Goal: Task Accomplishment & Management: Manage account settings

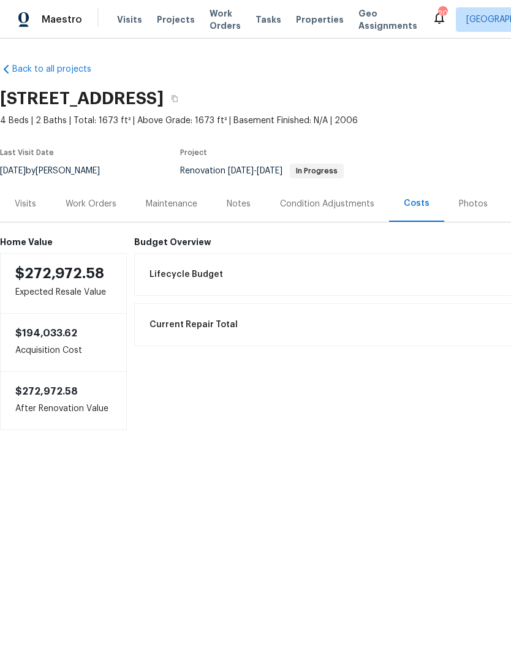
scroll to position [-106, -79]
click at [98, 199] on div "Work Orders" at bounding box center [91, 204] width 51 height 12
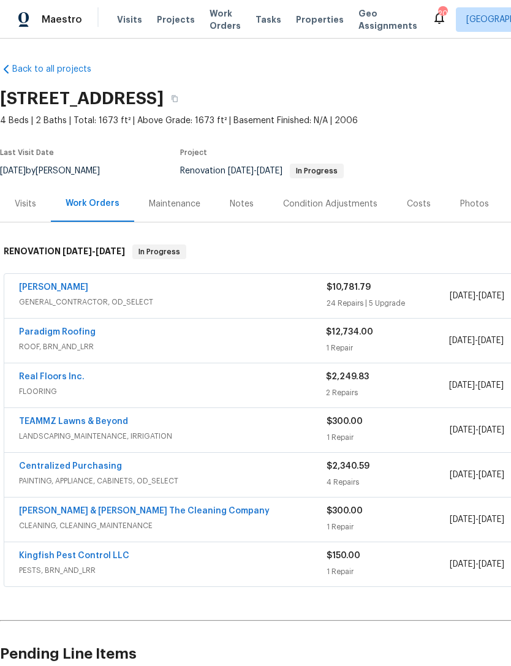
click at [268, 290] on div "[PERSON_NAME]" at bounding box center [172, 288] width 307 height 15
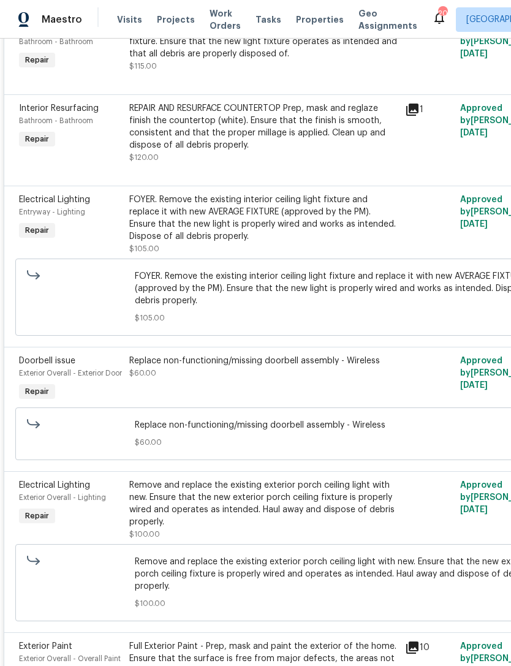
scroll to position [719, 0]
click at [369, 213] on div "FOYER. Remove the existing interior ceiling light fixture and replace it with n…" at bounding box center [263, 218] width 268 height 49
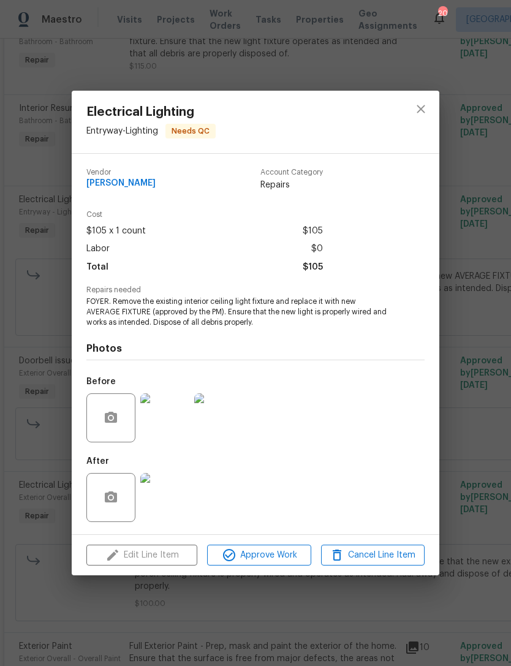
click at [227, 415] on img at bounding box center [218, 417] width 49 height 49
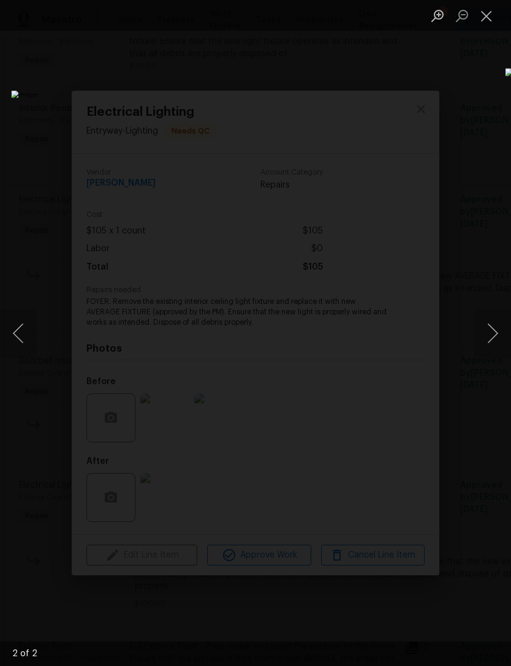
click at [488, 17] on button "Close lightbox" at bounding box center [486, 15] width 24 height 21
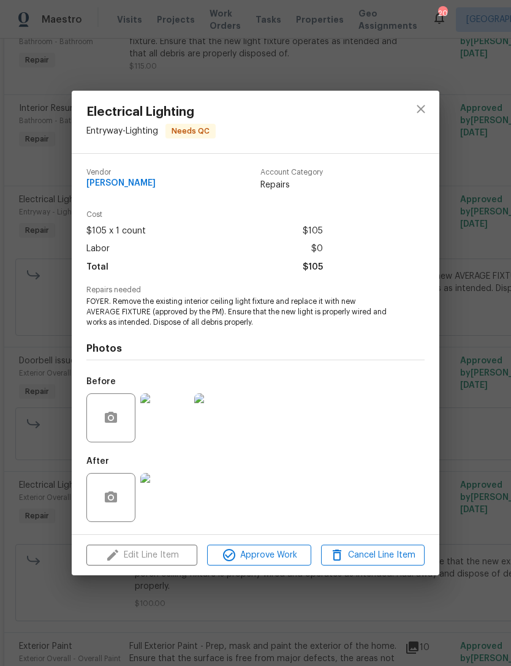
click at [177, 483] on img at bounding box center [164, 497] width 49 height 49
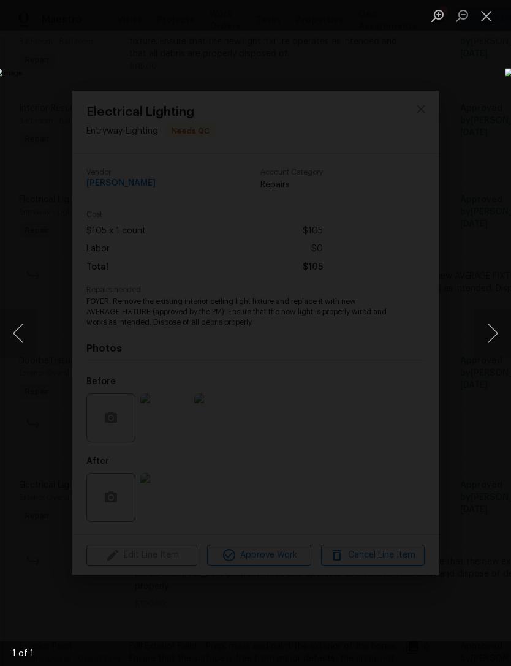
click at [491, 12] on button "Close lightbox" at bounding box center [486, 15] width 24 height 21
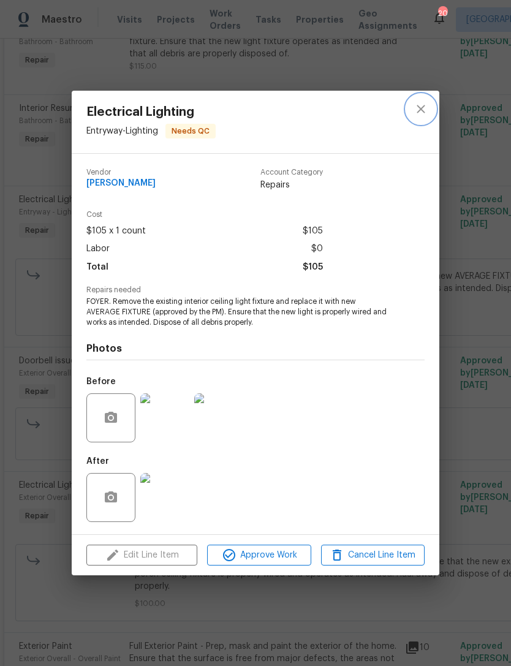
click at [415, 108] on icon "close" at bounding box center [420, 109] width 15 height 15
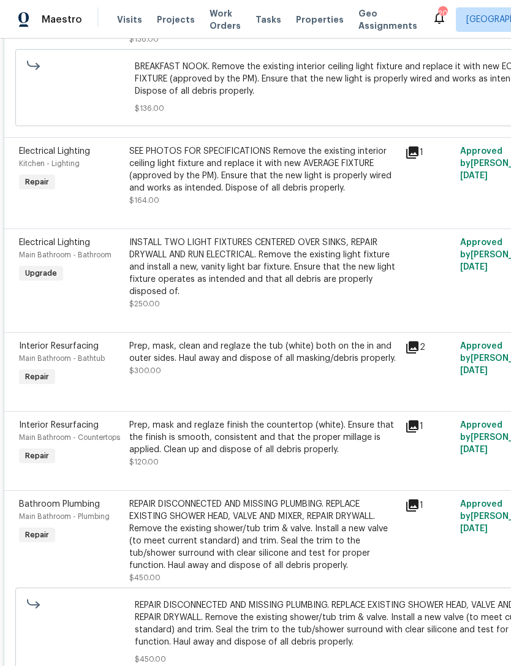
scroll to position [2507, 0]
click at [277, 285] on div "INSTALL TWO LIGHT FIXTURES CENTERED OVER SINKS, REPAIR DRYWALL AND RUN ELECTRIC…" at bounding box center [263, 266] width 268 height 61
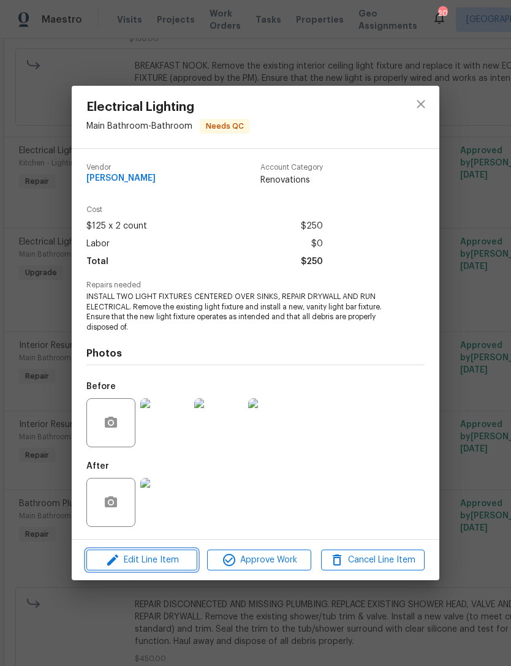
click at [170, 562] on span "Edit Line Item" at bounding box center [142, 559] width 104 height 15
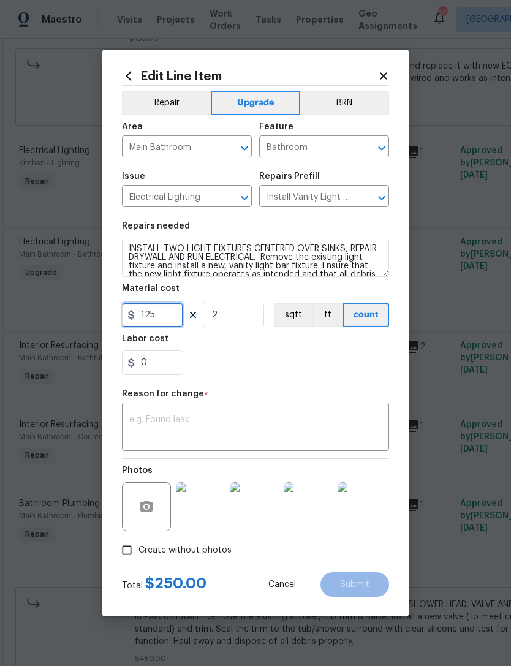
click at [170, 314] on input "125" at bounding box center [152, 315] width 61 height 24
type input "430"
click at [237, 314] on input "2" at bounding box center [233, 315] width 61 height 24
type input "1"
click at [254, 416] on textarea at bounding box center [255, 428] width 252 height 26
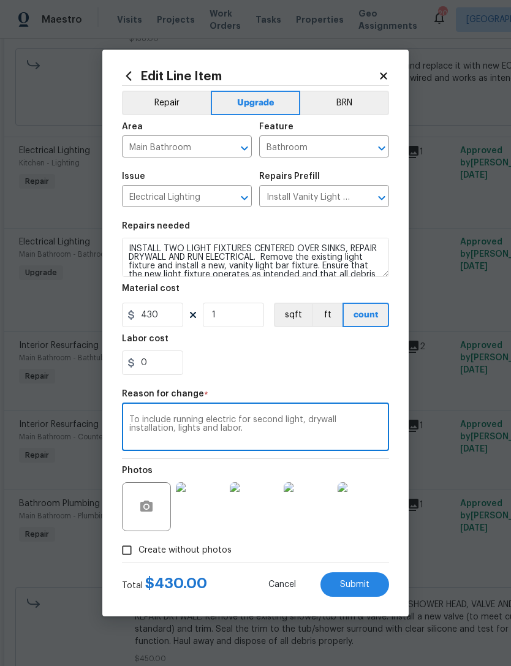
type textarea "To include running electric for second light, drywall installation, lights and …"
click at [305, 372] on div "0" at bounding box center [255, 362] width 267 height 24
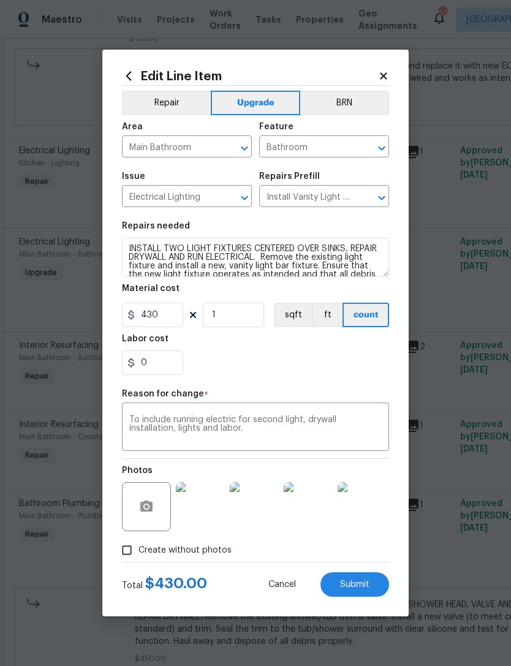
click at [372, 591] on button "Submit" at bounding box center [354, 584] width 69 height 24
type input "2"
type input "125"
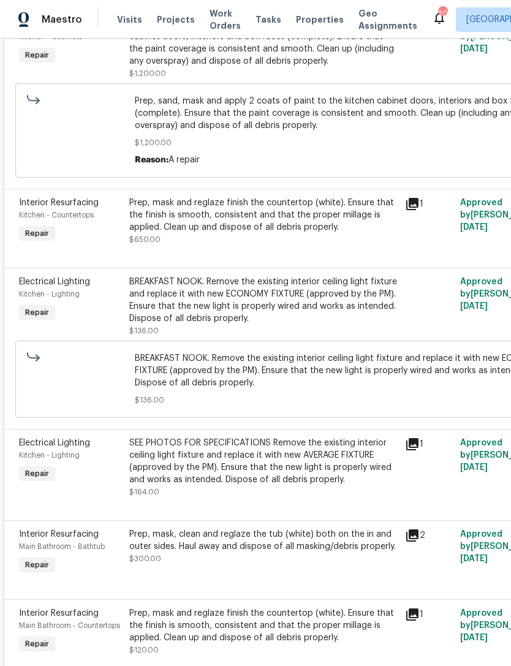
scroll to position [2406, 0]
click at [286, 293] on div "BREAKFAST NOOK. Remove the existing interior ceiling light fixture and replace …" at bounding box center [263, 299] width 268 height 49
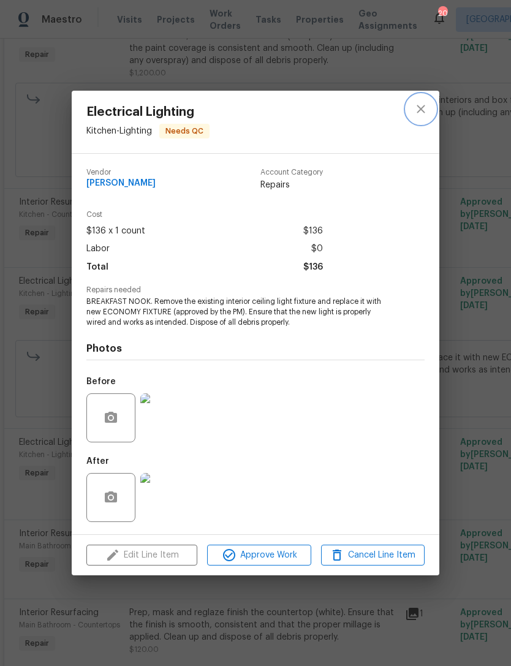
click at [420, 115] on icon "close" at bounding box center [420, 109] width 15 height 15
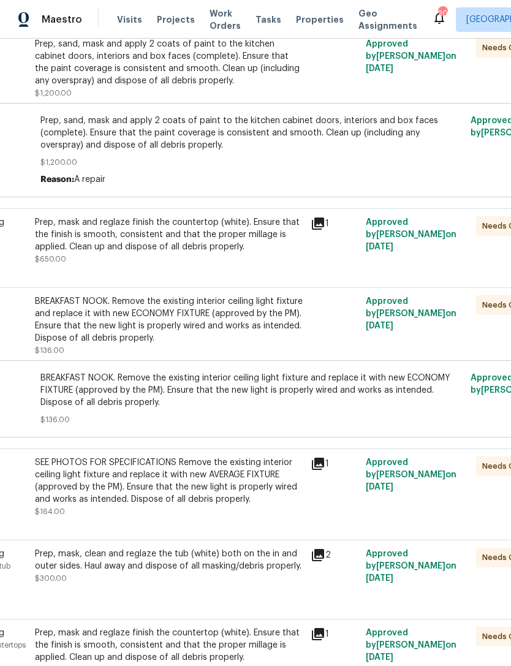
scroll to position [2388, 85]
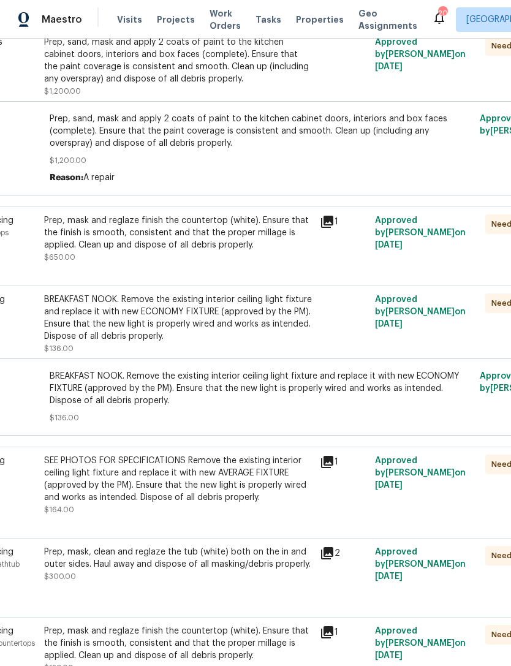
click at [298, 251] on div "Prep, mask and reglaze finish the countertop (white). Ensure that the finish is…" at bounding box center [178, 232] width 268 height 37
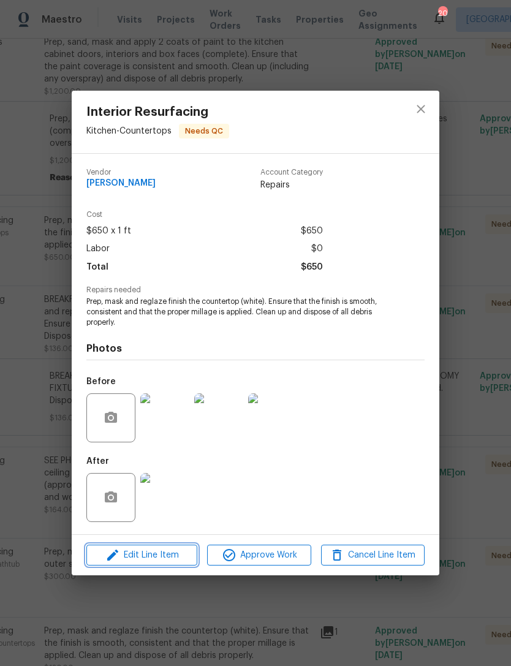
click at [179, 551] on span "Edit Line Item" at bounding box center [142, 555] width 104 height 15
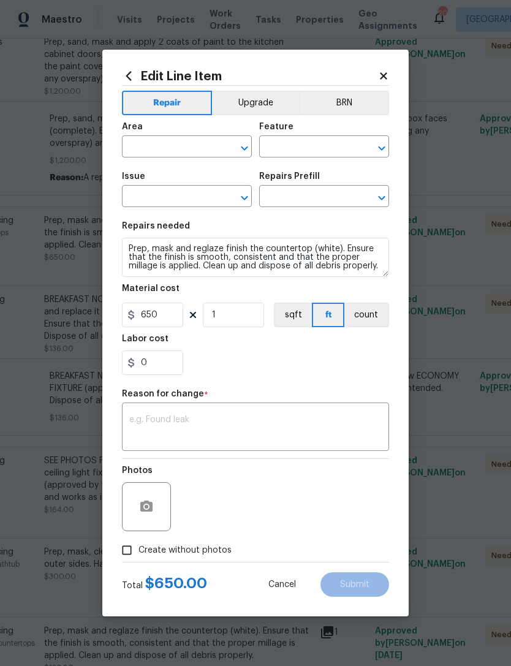
type input "Kitchen"
type input "Countertops"
type input "Interior Resurfacing"
type input "Reglaze Countertop (white) $20.00"
click at [392, 72] on div "Edit Line Item Repair Upgrade BRN Area Kitchen ​ Feature Countertops ​ Issue In…" at bounding box center [255, 333] width 306 height 567
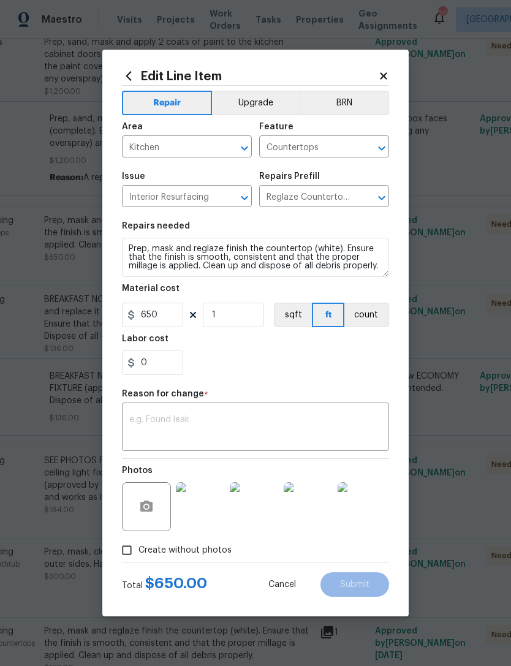
click at [386, 74] on icon at bounding box center [383, 75] width 11 height 11
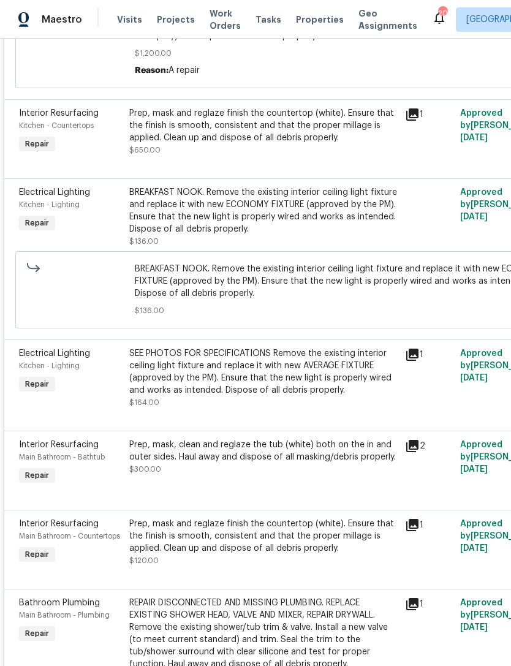
scroll to position [2495, 0]
click at [382, 206] on div "BREAKFAST NOOK. Remove the existing interior ceiling light fixture and replace …" at bounding box center [263, 210] width 268 height 49
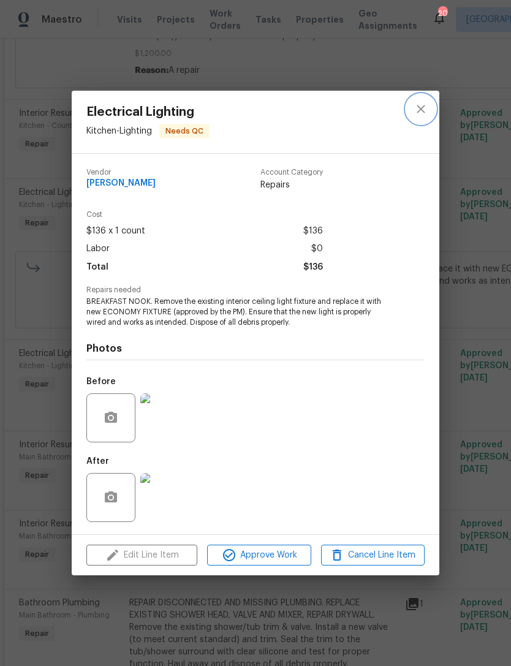
click at [426, 110] on icon "close" at bounding box center [420, 109] width 15 height 15
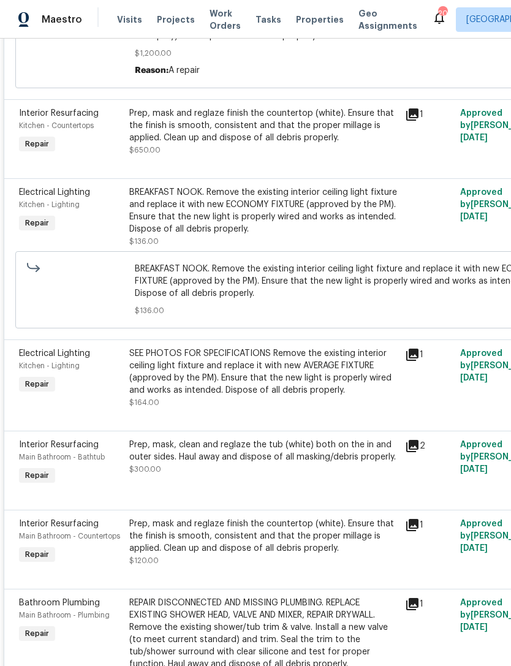
click at [358, 304] on div "BREAKFAST NOOK. Remove the existing interior ceiling light fixture and replace …" at bounding box center [346, 290] width 423 height 54
click at [325, 299] on span "BREAKFAST NOOK. Remove the existing interior ceiling light fixture and replace …" at bounding box center [346, 281] width 423 height 37
click at [372, 217] on div "BREAKFAST NOOK. Remove the existing interior ceiling light fixture and replace …" at bounding box center [263, 210] width 268 height 49
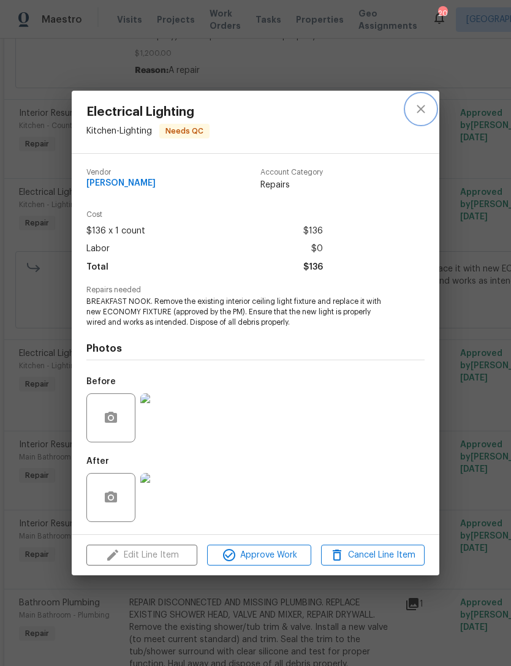
click at [414, 113] on icon "close" at bounding box center [420, 109] width 15 height 15
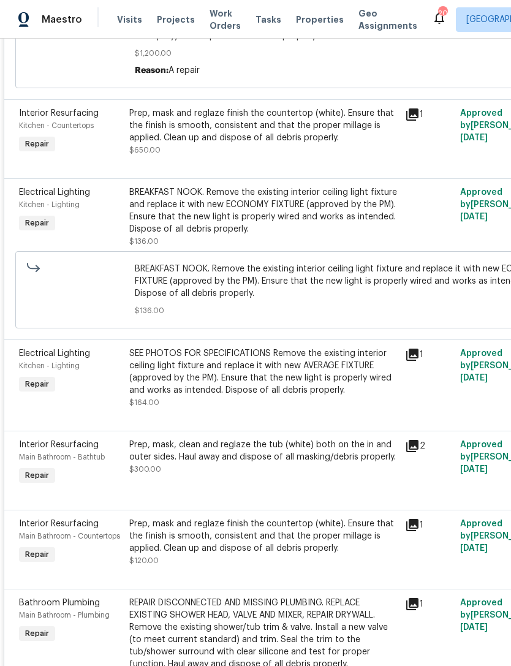
click at [326, 377] on div "SEE PHOTOS FOR SPECIFICATIONS Remove the existing interior ceiling light fixtur…" at bounding box center [263, 371] width 268 height 49
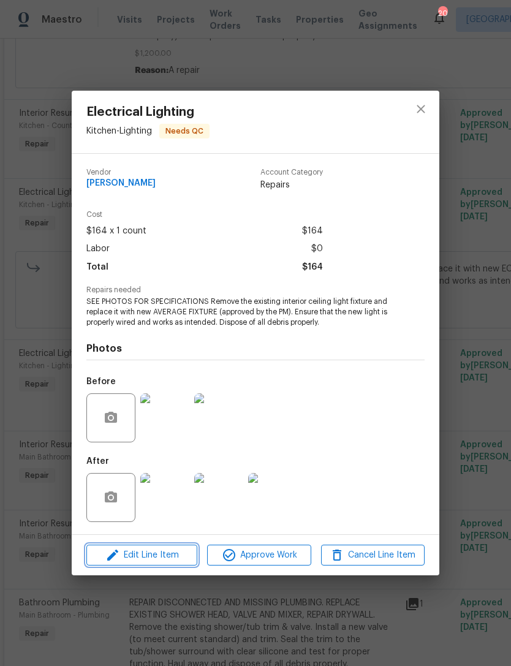
click at [168, 549] on span "Edit Line Item" at bounding box center [142, 555] width 104 height 15
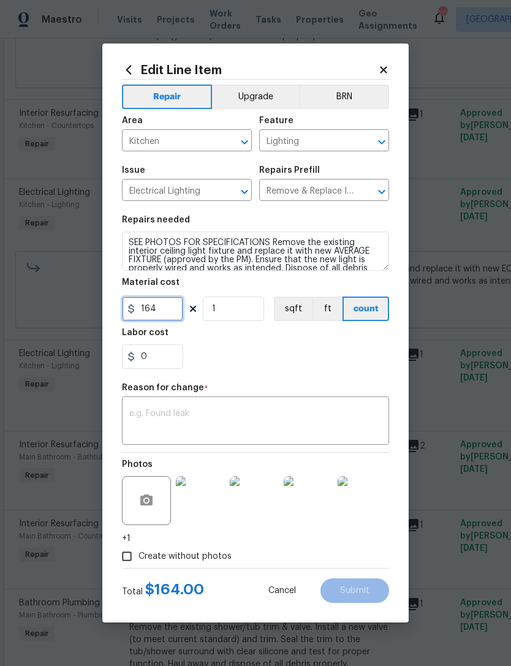
click at [174, 305] on input "164" at bounding box center [152, 308] width 61 height 24
type input "190"
click at [391, 66] on div "Edit Line Item Repair Upgrade BRN Area Kitchen ​ Feature Lighting ​ Issue Elect…" at bounding box center [255, 332] width 306 height 579
click at [388, 67] on icon at bounding box center [383, 69] width 11 height 11
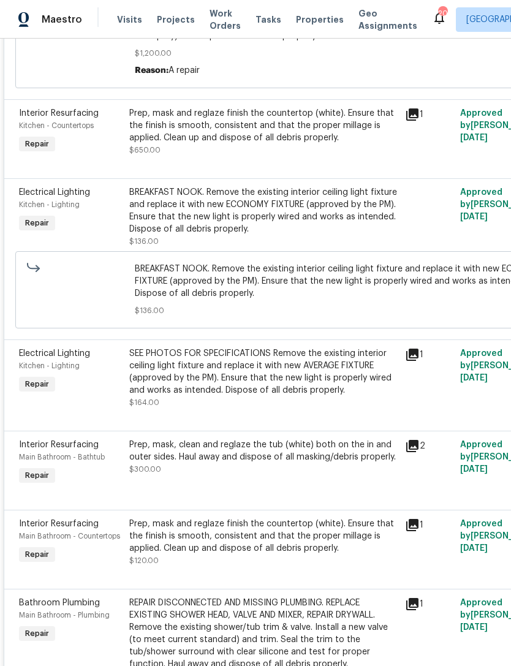
scroll to position [2498, 0]
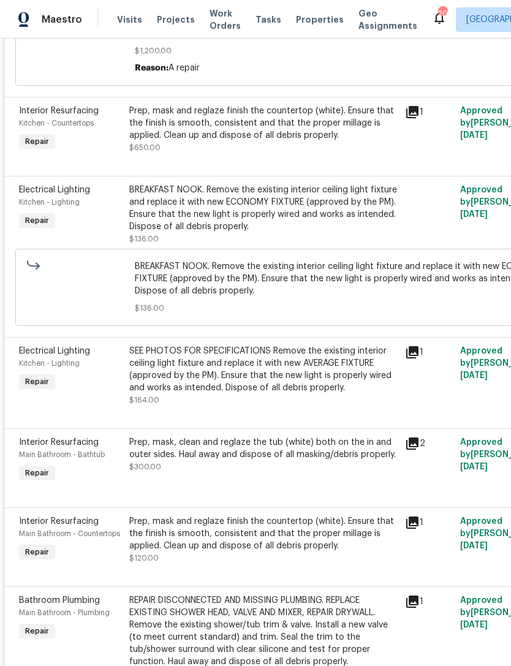
click at [279, 383] on div "SEE PHOTOS FOR SPECIFICATIONS Remove the existing interior ceiling light fixtur…" at bounding box center [263, 369] width 268 height 49
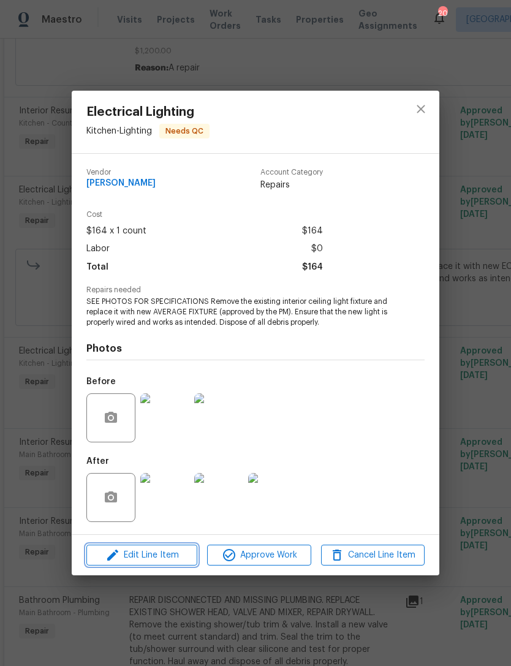
click at [170, 546] on button "Edit Line Item" at bounding box center [141, 554] width 111 height 21
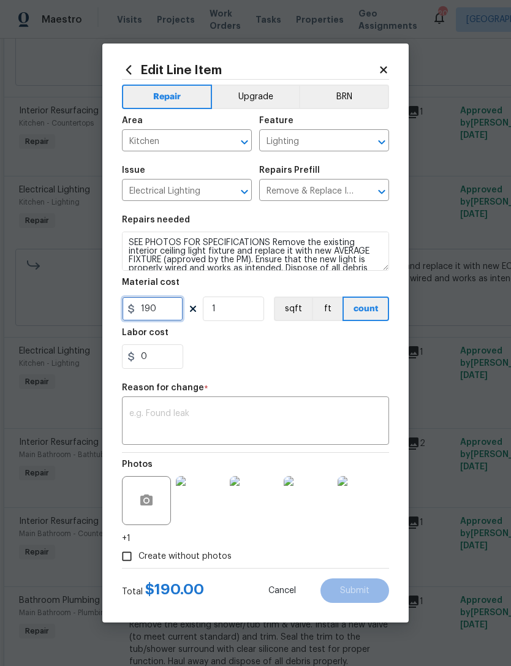
click at [173, 308] on input "190" at bounding box center [152, 308] width 61 height 24
type input "234"
click at [318, 431] on textarea at bounding box center [255, 422] width 252 height 26
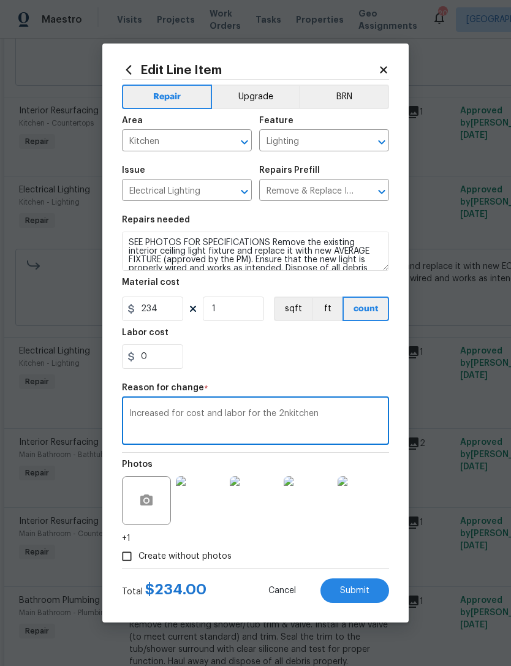
click at [287, 413] on textarea "Increased for cost and labor for the 2nkitchen" at bounding box center [255, 422] width 252 height 26
type textarea "Increased for cost and labor for the 2 kitchen lights."
click at [300, 372] on section "Repairs needed SEE PHOTOS FOR SPECIFICATIONS Remove the existing interior ceili…" at bounding box center [255, 292] width 267 height 168
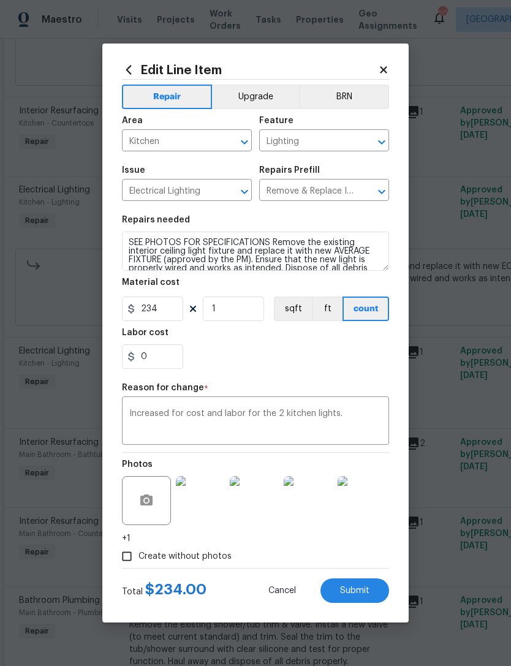
click at [369, 591] on button "Submit" at bounding box center [354, 590] width 69 height 24
type input "164"
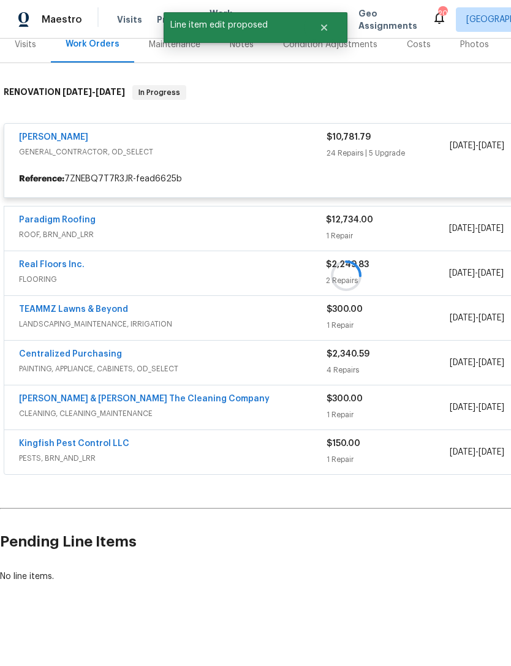
scroll to position [119, 0]
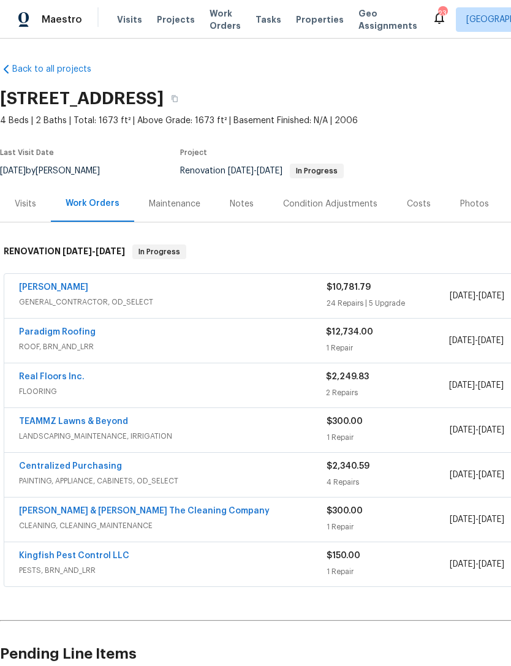
click at [159, 287] on div "[PERSON_NAME]" at bounding box center [172, 288] width 307 height 15
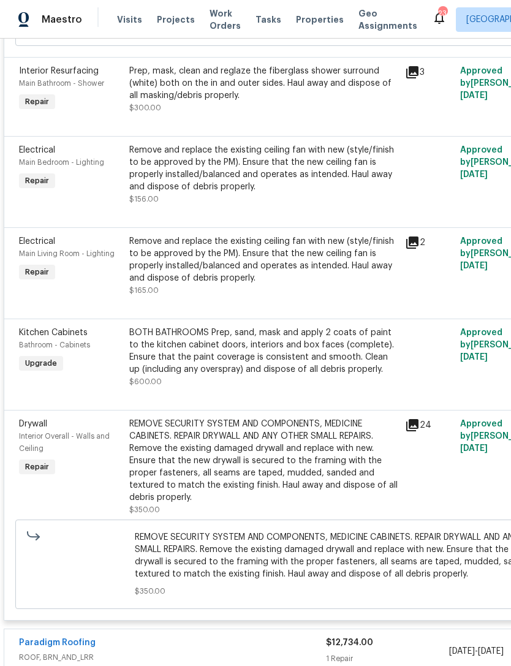
scroll to position [3315, 0]
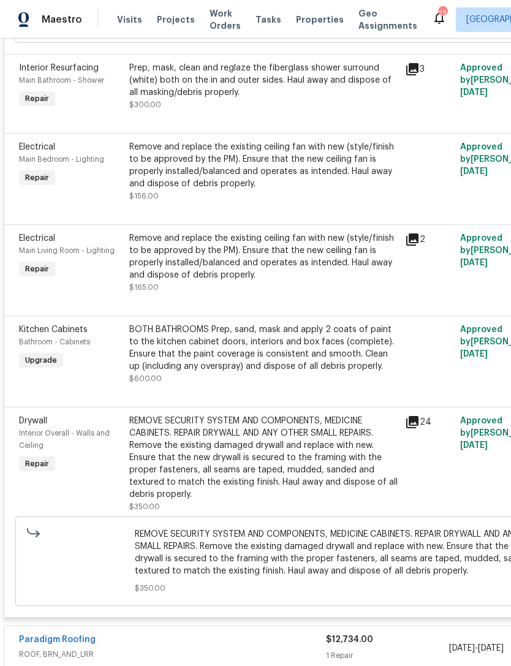
click at [248, 268] on div "Remove and replace the existing ceiling fan with new (style/finish to be approv…" at bounding box center [263, 256] width 268 height 49
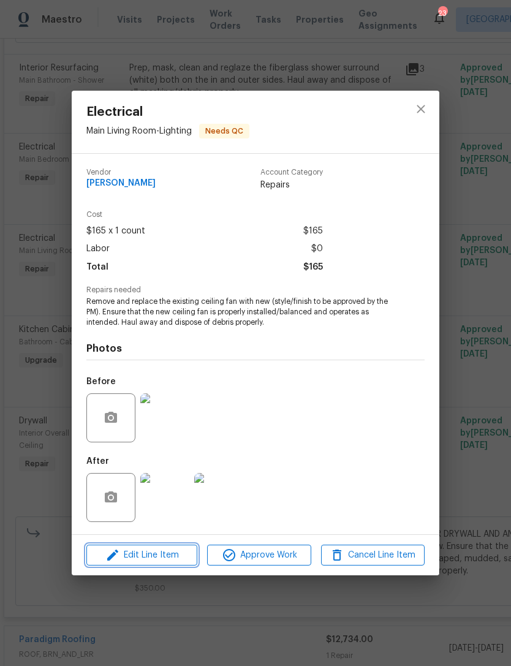
click at [173, 557] on span "Edit Line Item" at bounding box center [142, 555] width 104 height 15
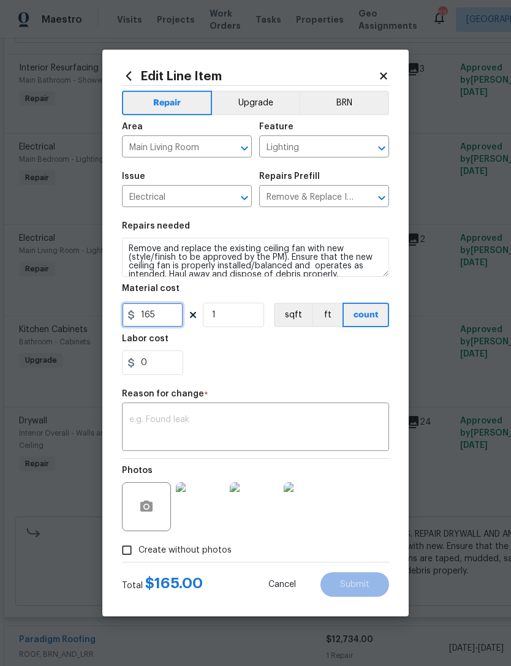
click at [172, 318] on input "165" at bounding box center [152, 315] width 61 height 24
type input "250"
click at [283, 366] on div "0" at bounding box center [255, 362] width 267 height 24
click at [304, 440] on textarea at bounding box center [255, 428] width 252 height 26
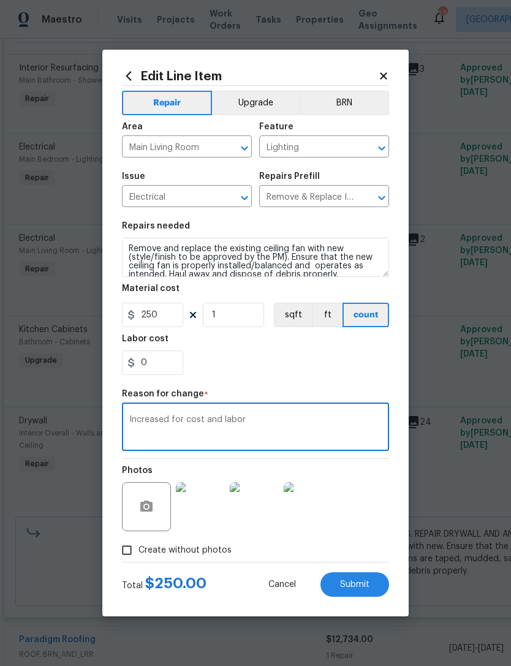
type textarea "Increased for cost and labor"
click at [283, 375] on div "0" at bounding box center [255, 362] width 267 height 24
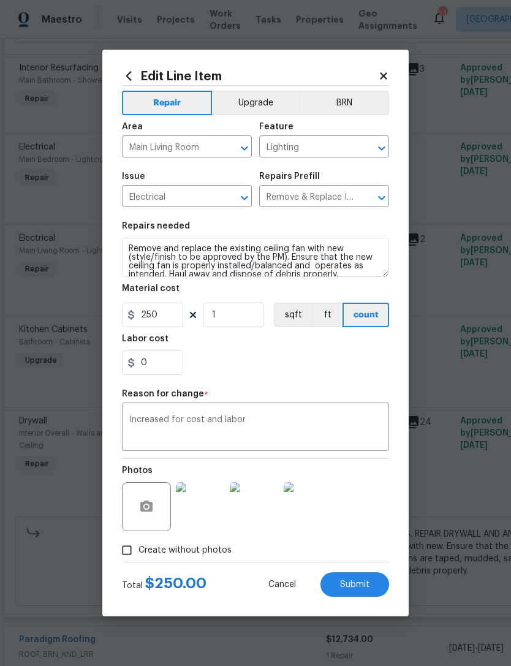
click at [371, 588] on button "Submit" at bounding box center [354, 584] width 69 height 24
type input "165"
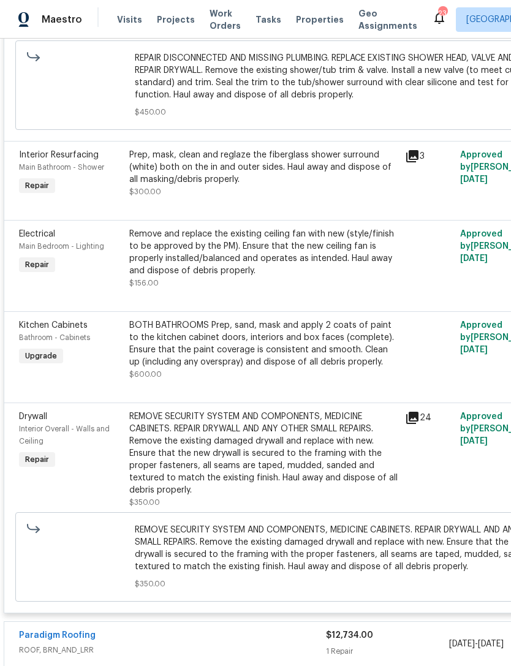
scroll to position [3405, 0]
click at [296, 277] on div "Remove and replace the existing ceiling fan with new (style/finish to be approv…" at bounding box center [263, 252] width 268 height 49
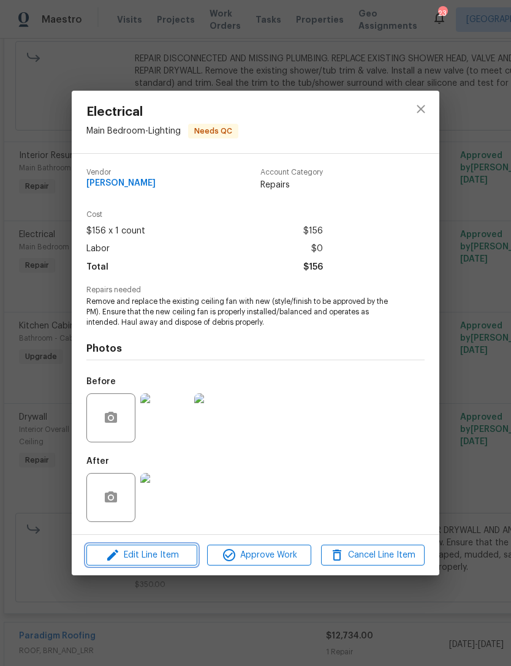
click at [177, 552] on span "Edit Line Item" at bounding box center [142, 555] width 104 height 15
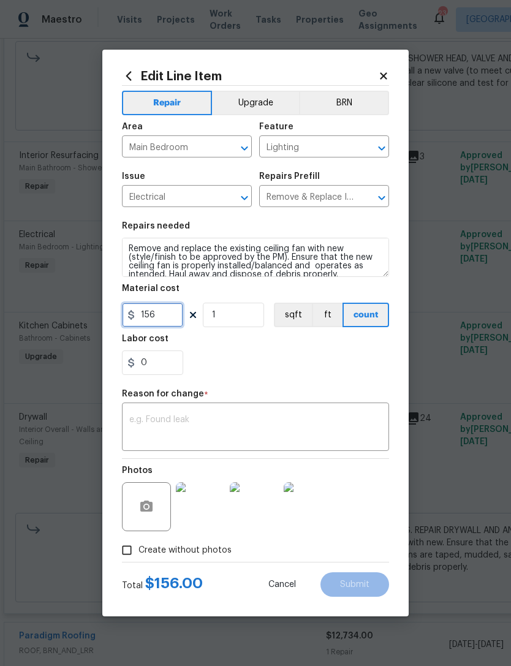
click at [171, 320] on input "156" at bounding box center [152, 315] width 61 height 24
type input "250"
click at [271, 367] on div "0" at bounding box center [255, 362] width 267 height 24
click at [293, 431] on textarea at bounding box center [255, 428] width 252 height 26
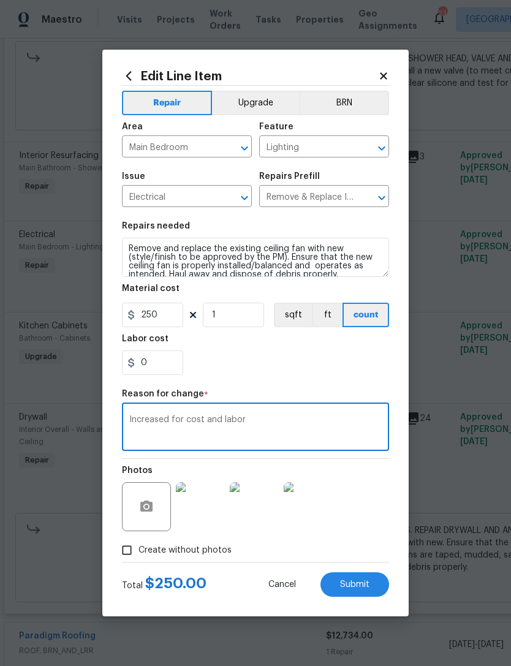
type textarea "Increased for cost and labor"
click at [276, 380] on section "Repairs needed Remove and replace the existing ceiling fan with new (style/fini…" at bounding box center [255, 298] width 267 height 168
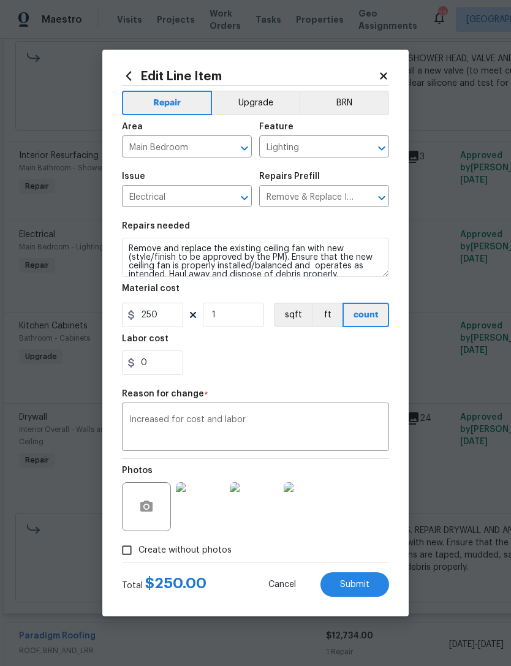
click at [368, 587] on span "Submit" at bounding box center [354, 584] width 29 height 9
type input "156"
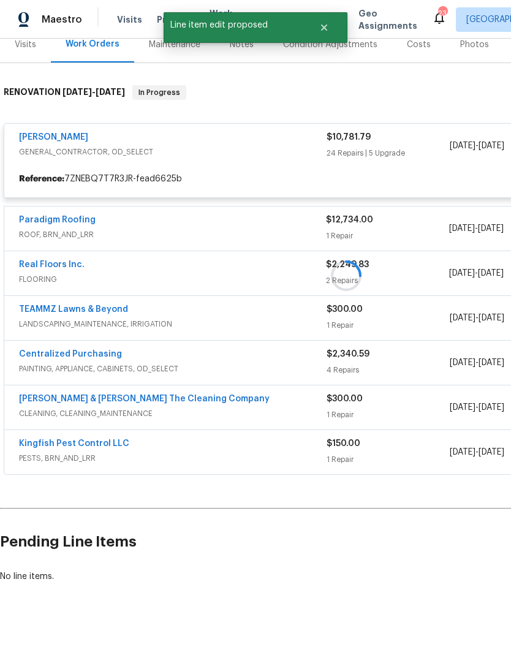
scroll to position [119, 0]
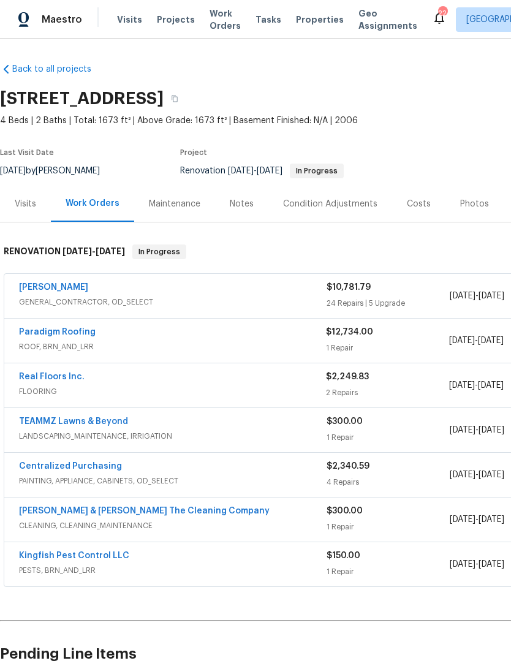
click at [255, 301] on span "GENERAL_CONTRACTOR, OD_SELECT" at bounding box center [172, 302] width 307 height 12
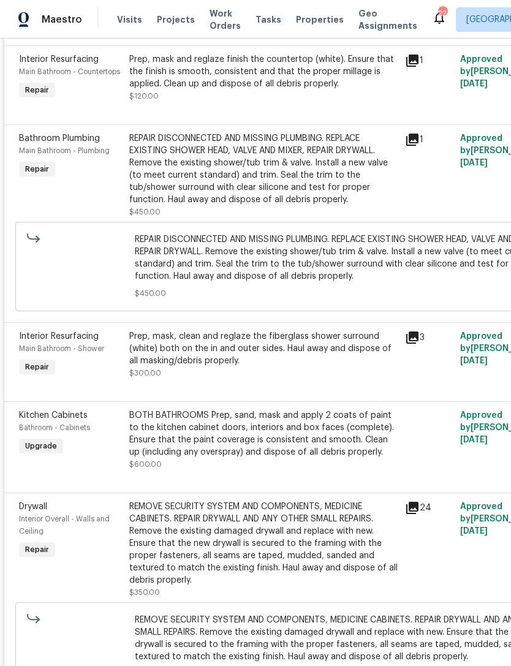
scroll to position [3403, 0]
click at [261, 189] on div "REPAIR DISCONNECTED AND MISSING PLUMBING. REPLACE EXISTING SHOWER HEAD, VALVE A…" at bounding box center [263, 168] width 268 height 73
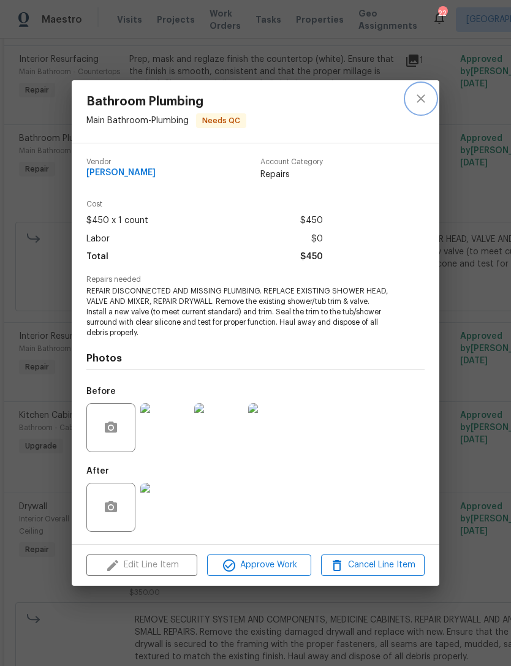
click at [418, 102] on icon "close" at bounding box center [420, 98] width 15 height 15
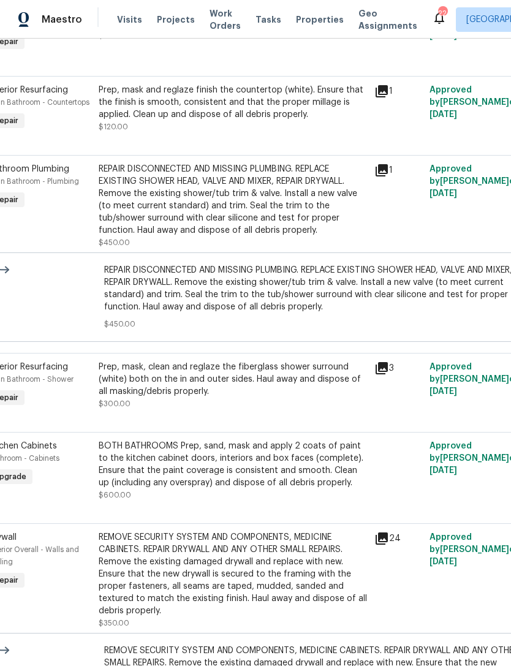
scroll to position [3375, 31]
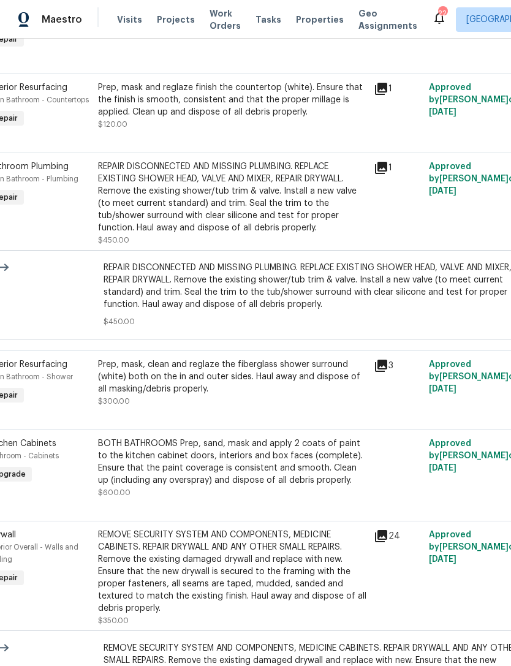
click at [423, 184] on div "1" at bounding box center [397, 203] width 55 height 93
click at [326, 206] on div "REPAIR DISCONNECTED AND MISSING PLUMBING. REPLACE EXISTING SHOWER HEAD, VALVE A…" at bounding box center [232, 196] width 268 height 73
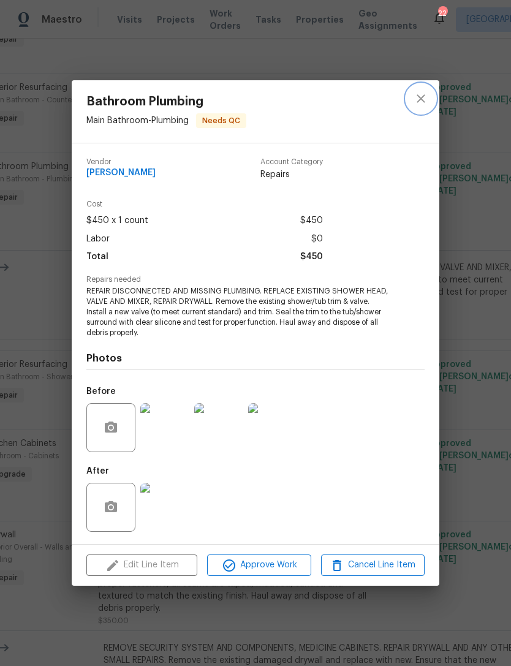
click at [427, 101] on icon "close" at bounding box center [420, 98] width 15 height 15
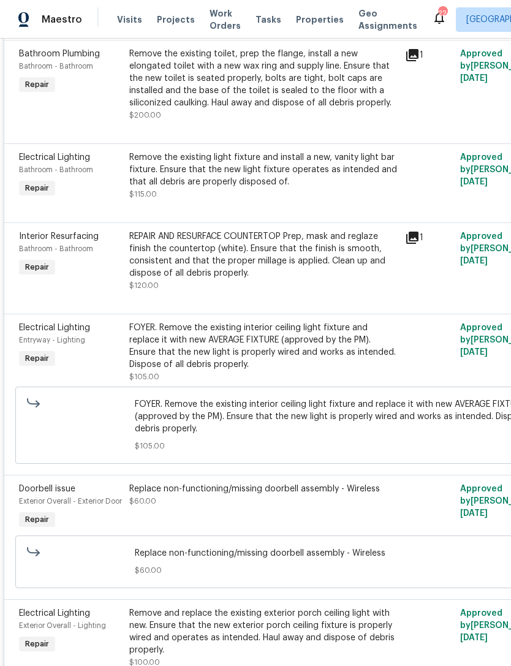
scroll to position [1316, 0]
click at [306, 268] on div "REPAIR AND RESURFACE COUNTERTOP Prep, mask and reglaze finish the countertop (w…" at bounding box center [263, 254] width 268 height 49
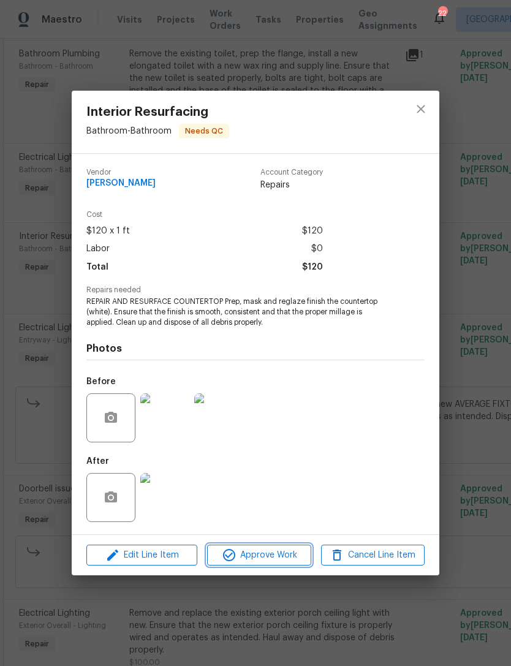
click at [288, 557] on span "Approve Work" at bounding box center [259, 555] width 96 height 15
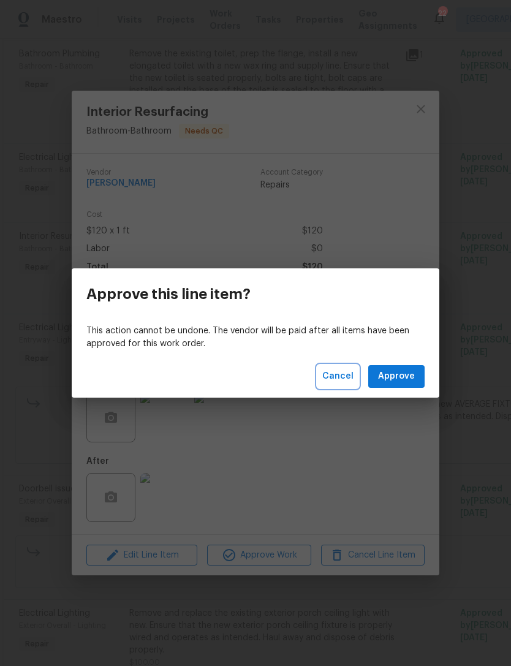
click at [340, 377] on span "Cancel" at bounding box center [337, 376] width 31 height 15
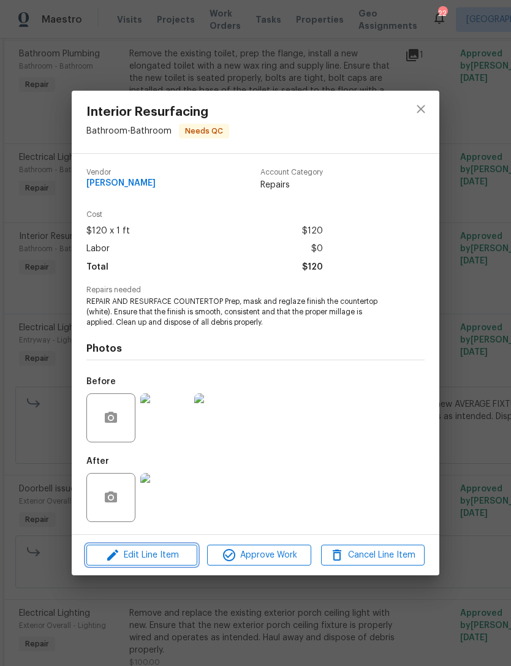
click at [177, 557] on span "Edit Line Item" at bounding box center [142, 555] width 104 height 15
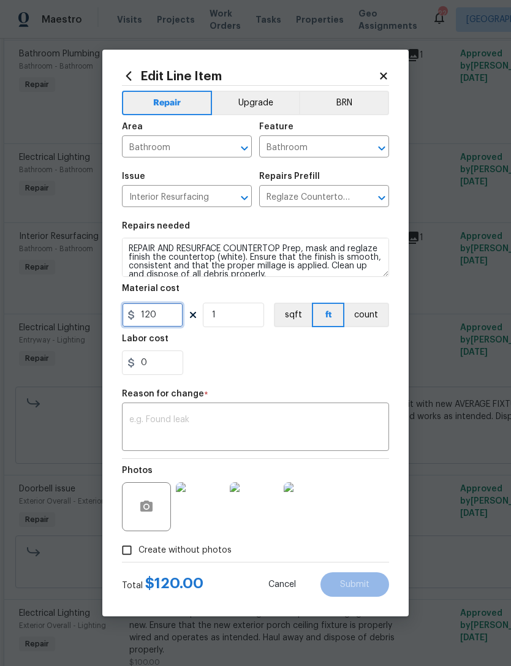
click at [173, 315] on input "120" at bounding box center [152, 315] width 61 height 24
type input "220"
click at [316, 429] on textarea at bounding box center [255, 428] width 252 height 26
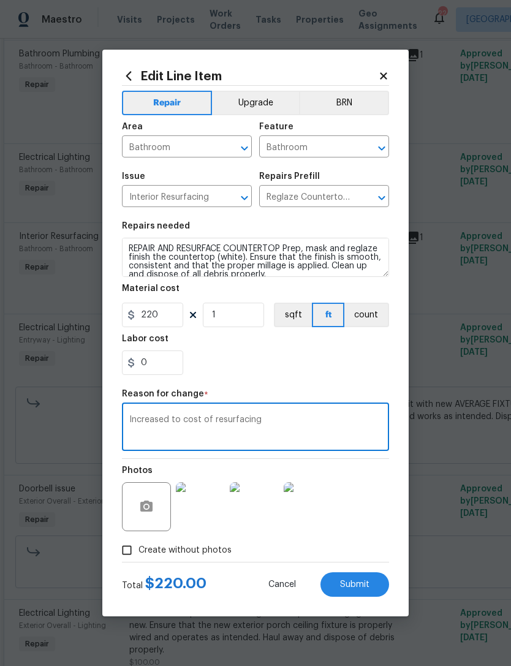
type textarea "Increased to cost of resurfacing"
click at [331, 359] on div "0" at bounding box center [255, 362] width 267 height 24
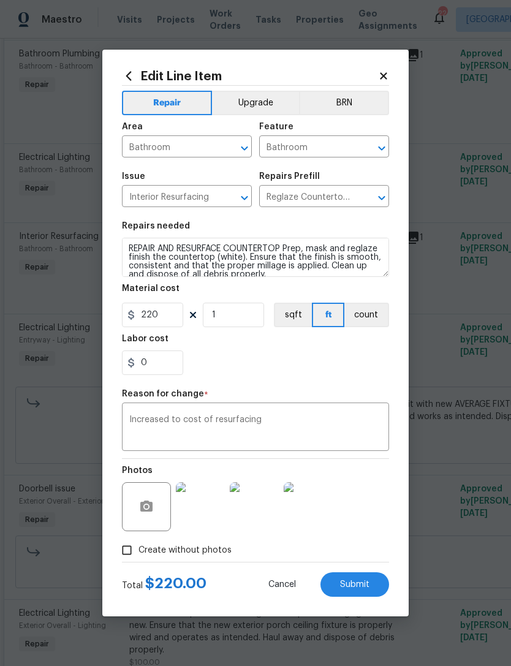
click at [367, 585] on span "Submit" at bounding box center [354, 584] width 29 height 9
type input "120"
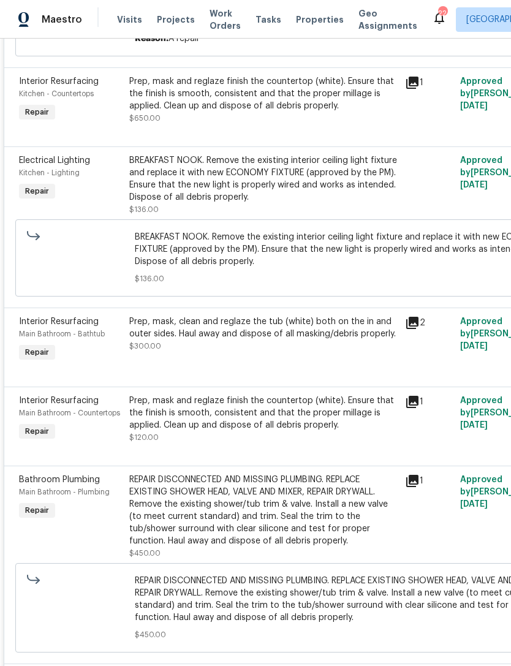
scroll to position [3151, 0]
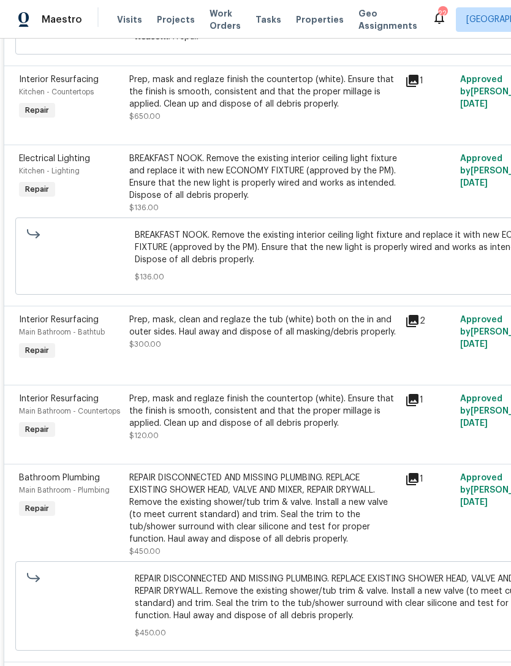
click at [262, 350] on div "Prep, mask, clean and reglaze the tub (white) both on the in and outer sides. H…" at bounding box center [263, 332] width 268 height 37
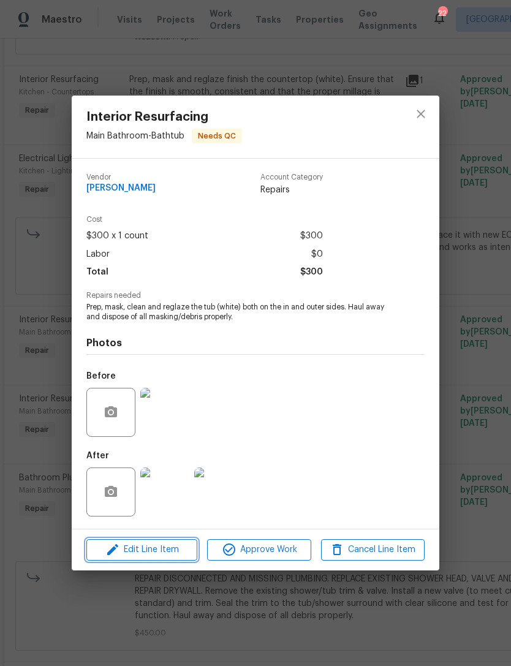
click at [159, 546] on span "Edit Line Item" at bounding box center [142, 549] width 104 height 15
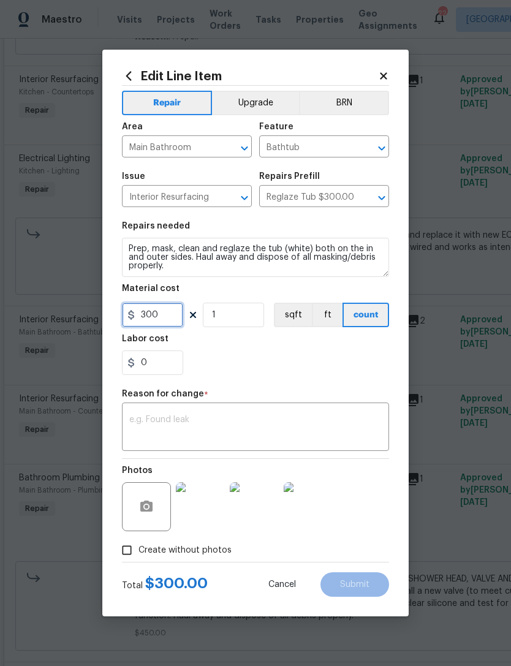
click at [170, 325] on input "300" at bounding box center [152, 315] width 61 height 24
type input "450"
click at [287, 435] on textarea at bounding box center [255, 428] width 252 height 26
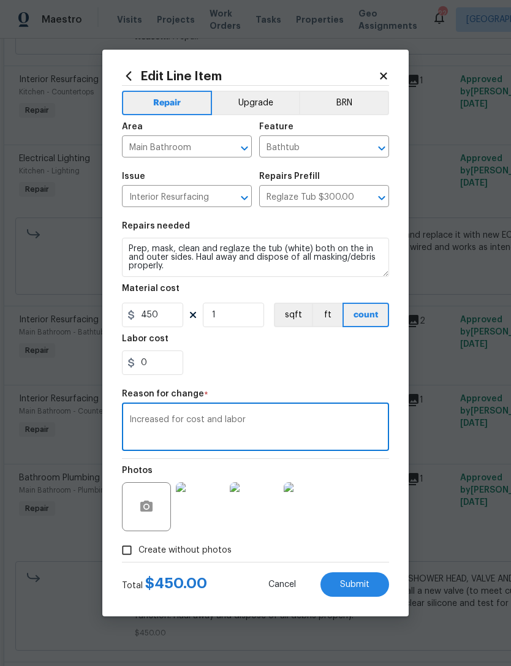
type textarea "Increased for cost and labor"
click at [315, 379] on section "Repairs needed Prep, mask, clean and reglaze the tub (white) both on the in and…" at bounding box center [255, 298] width 267 height 168
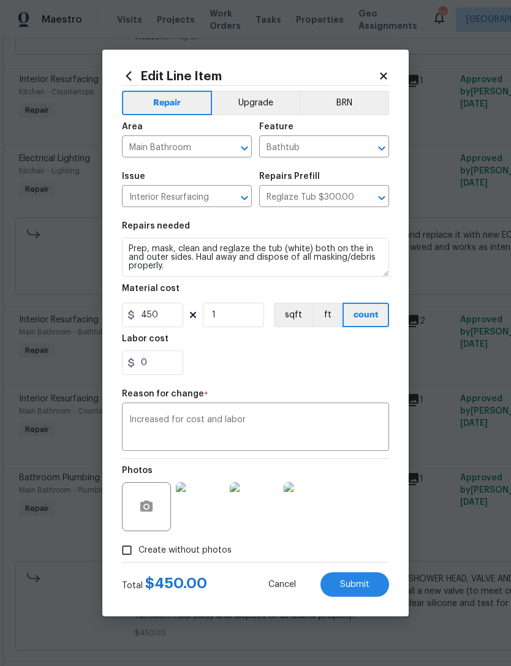
click at [138, 424] on textarea "Increased for cost and labor" at bounding box center [255, 428] width 252 height 26
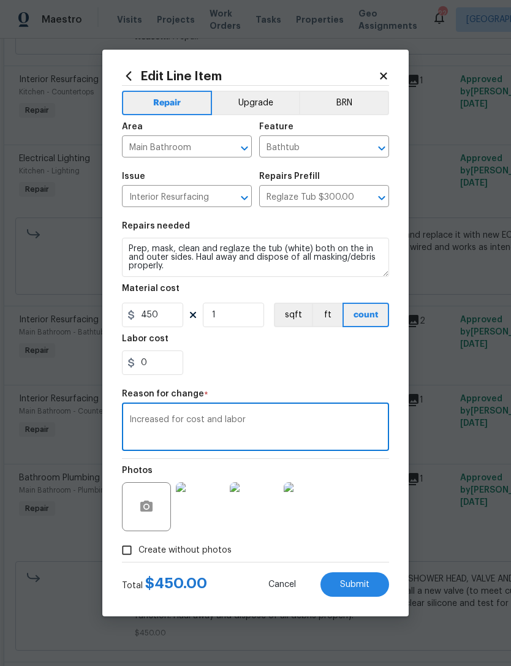
click at [137, 421] on textarea "Increased for cost and labor" at bounding box center [255, 428] width 252 height 26
click at [136, 421] on textarea "Increased for cost and labor" at bounding box center [255, 428] width 252 height 26
click at [291, 376] on section "Repairs needed Prep, mask, clean and reglaze the tub (white) both on the in and…" at bounding box center [255, 298] width 267 height 168
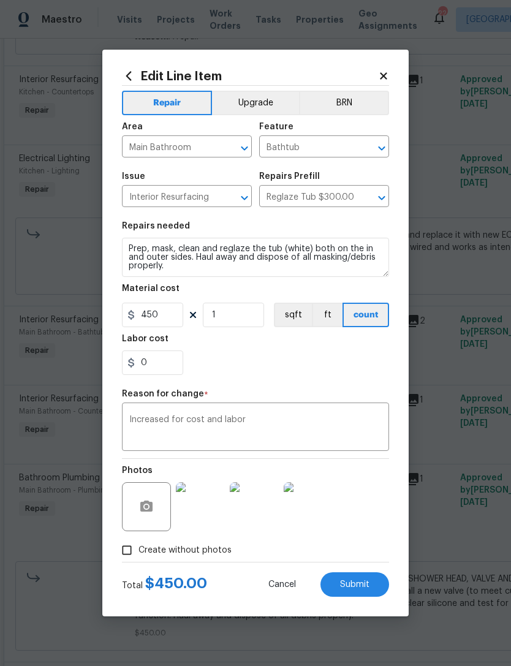
click at [360, 597] on button "Submit" at bounding box center [354, 584] width 69 height 24
type input "300"
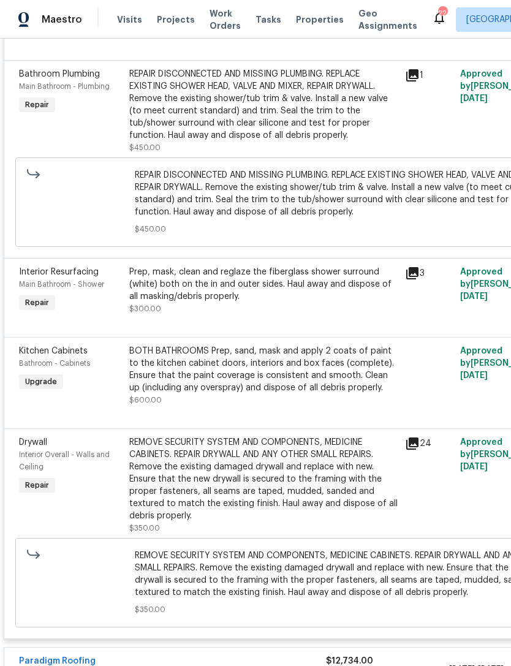
scroll to position [3628, 0]
click at [283, 315] on div "Prep, mask, clean and reglaze the fiberglass shower surround (white) both on th…" at bounding box center [263, 290] width 268 height 49
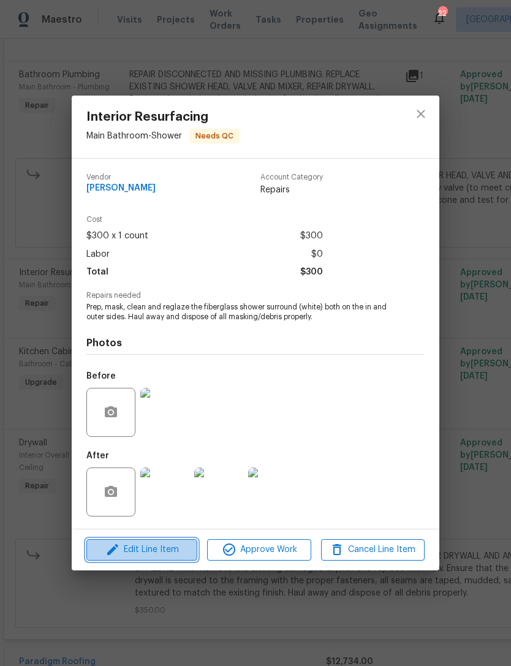
click at [169, 544] on span "Edit Line Item" at bounding box center [142, 549] width 104 height 15
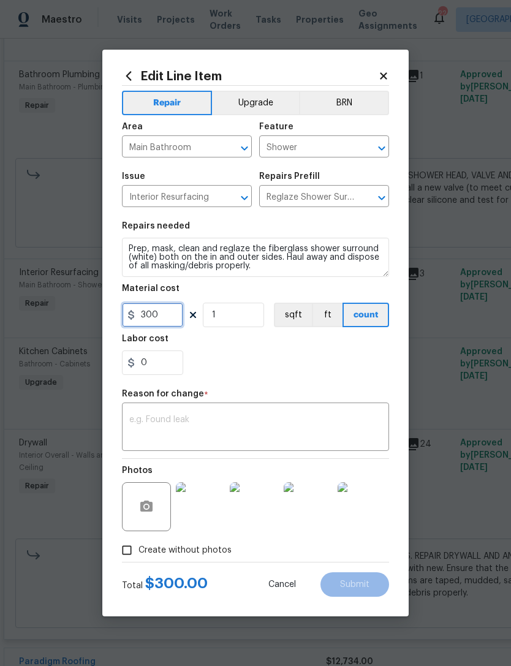
click at [181, 315] on input "300" at bounding box center [152, 315] width 61 height 24
type input "550"
click at [252, 369] on div "0" at bounding box center [255, 362] width 267 height 24
click at [271, 439] on textarea at bounding box center [255, 428] width 252 height 26
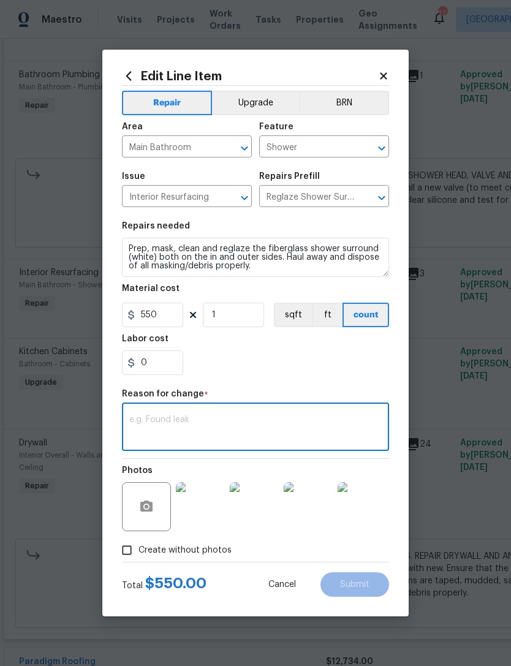
click at [153, 420] on textarea at bounding box center [255, 428] width 252 height 26
paste textarea "Increased for cost and labor"
type textarea "Increased for cost and labor"
click at [266, 375] on div "0" at bounding box center [255, 362] width 267 height 24
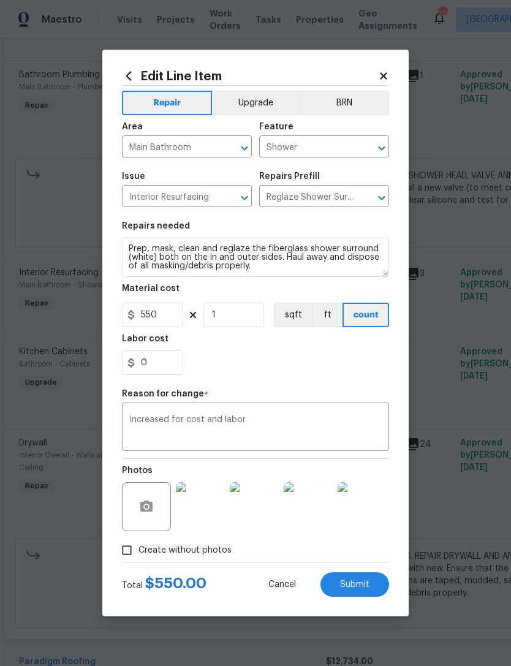
click at [372, 582] on button "Submit" at bounding box center [354, 584] width 69 height 24
type input "300"
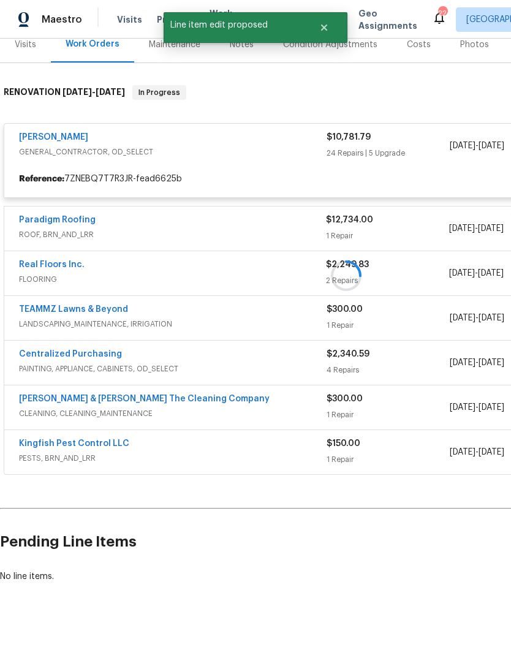
scroll to position [119, 0]
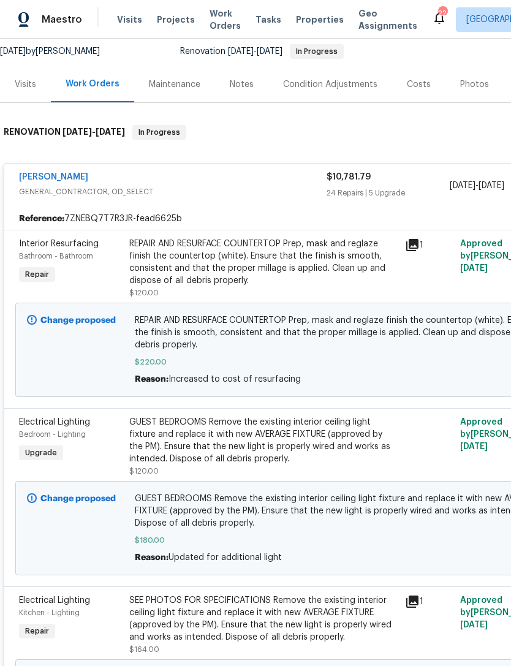
click at [207, 176] on div "[PERSON_NAME]" at bounding box center [172, 178] width 307 height 15
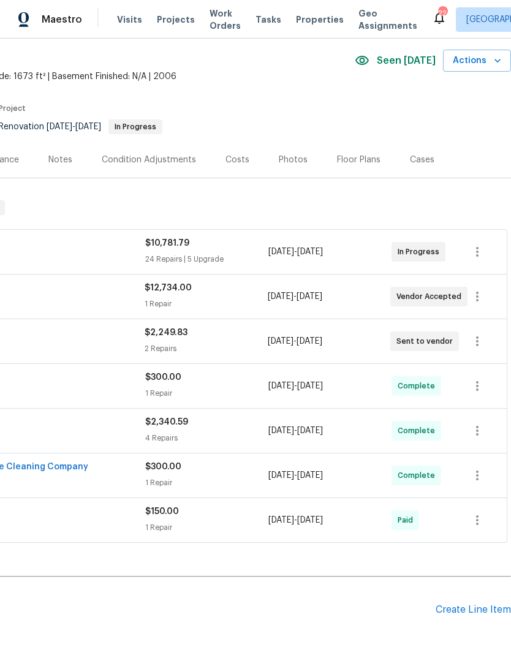
scroll to position [44, 181]
